Goal: Information Seeking & Learning: Learn about a topic

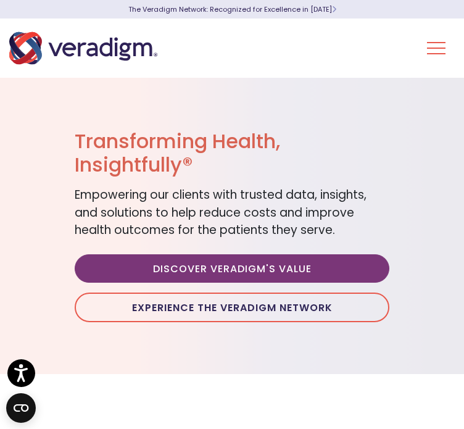
click at [440, 46] on button "Toggle Navigation Menu" at bounding box center [436, 48] width 18 height 32
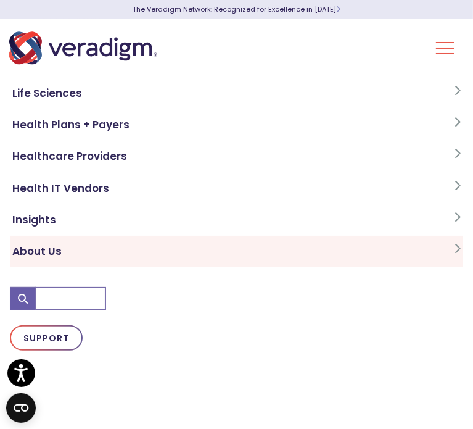
click at [41, 252] on link "About Us" at bounding box center [236, 251] width 453 height 31
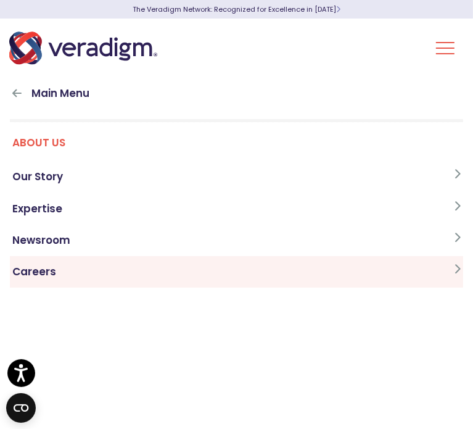
click at [53, 279] on link "Careers" at bounding box center [236, 271] width 453 height 31
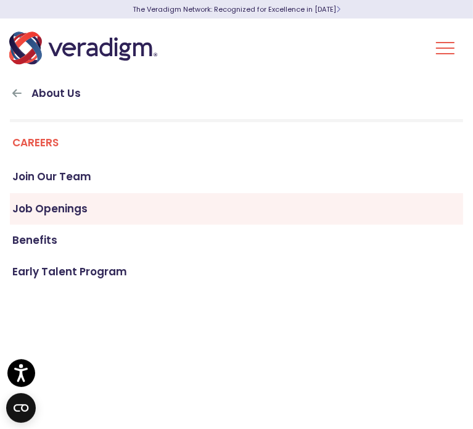
click at [67, 199] on link "Job Openings" at bounding box center [236, 208] width 453 height 31
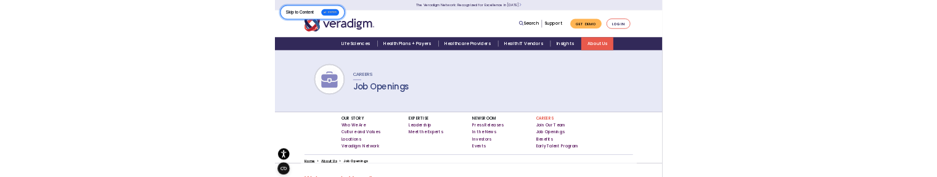
scroll to position [67, 0]
